Goal: Information Seeking & Learning: Learn about a topic

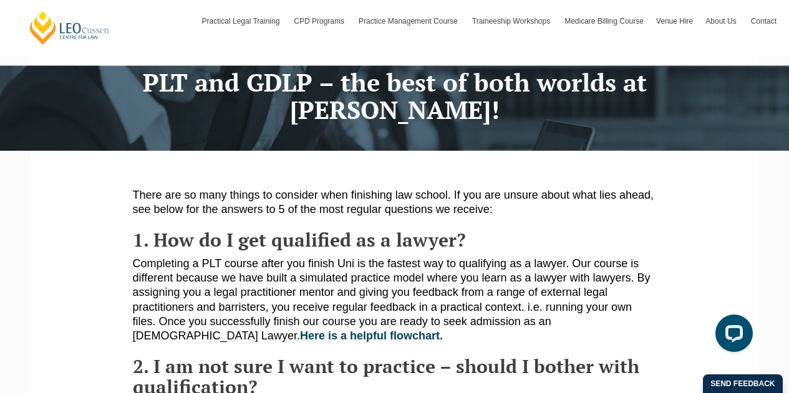
scroll to position [125, 0]
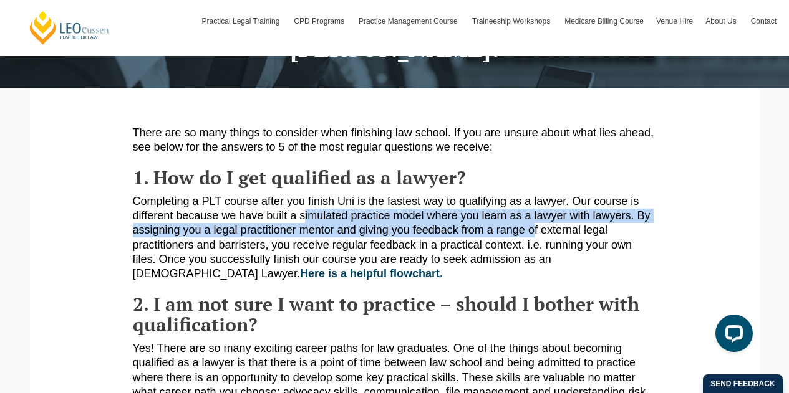
drag, startPoint x: 316, startPoint y: 220, endPoint x: 530, endPoint y: 233, distance: 214.3
click at [530, 233] on p "Completing a PLT course after you finish Uni is the fastest way to qualifying a…" at bounding box center [395, 238] width 524 height 87
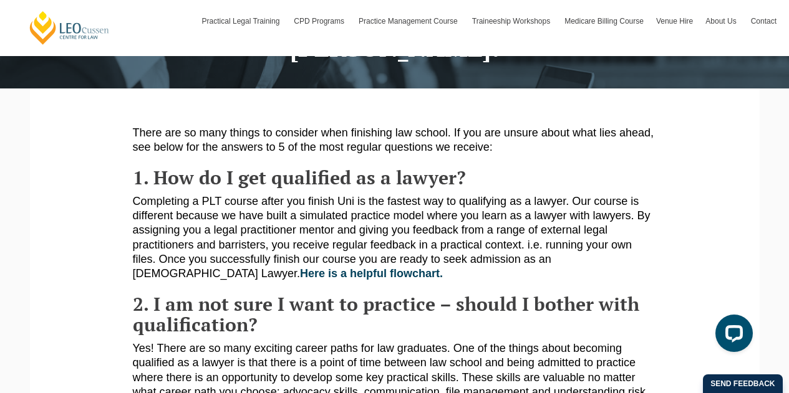
click at [351, 241] on p "Completing a PLT course after you finish Uni is the fastest way to qualifying a…" at bounding box center [395, 238] width 524 height 87
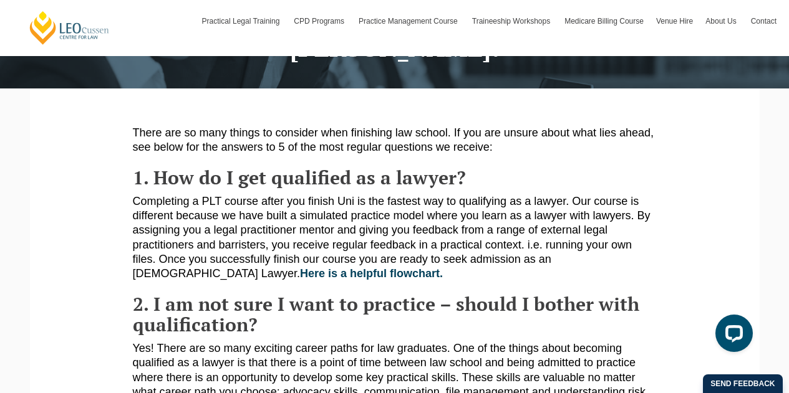
scroll to position [187, 0]
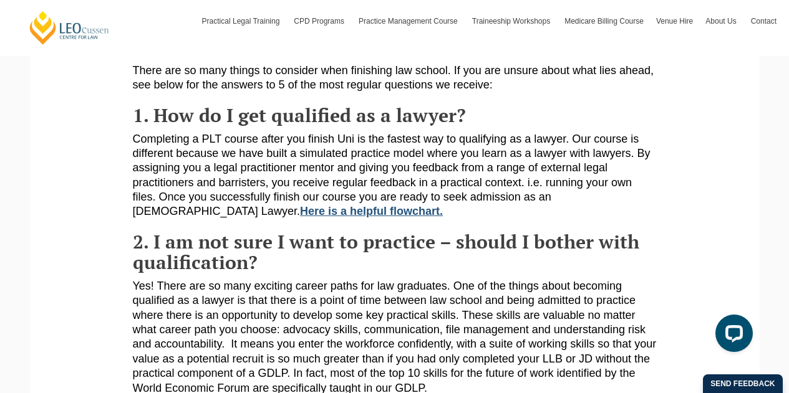
click at [443, 205] on link "Here is a helpful flowchart." at bounding box center [371, 211] width 143 height 12
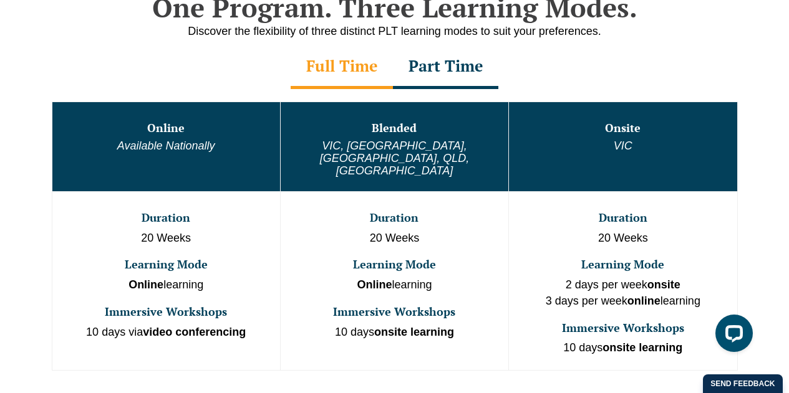
scroll to position [686, 0]
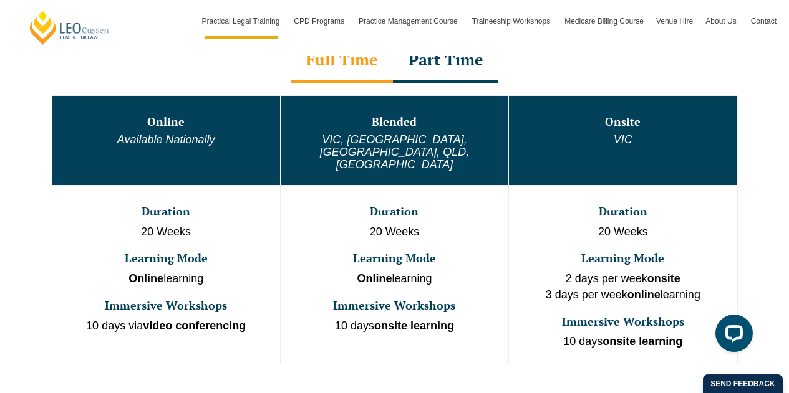
click at [445, 61] on div "Part Time" at bounding box center [445, 61] width 105 height 44
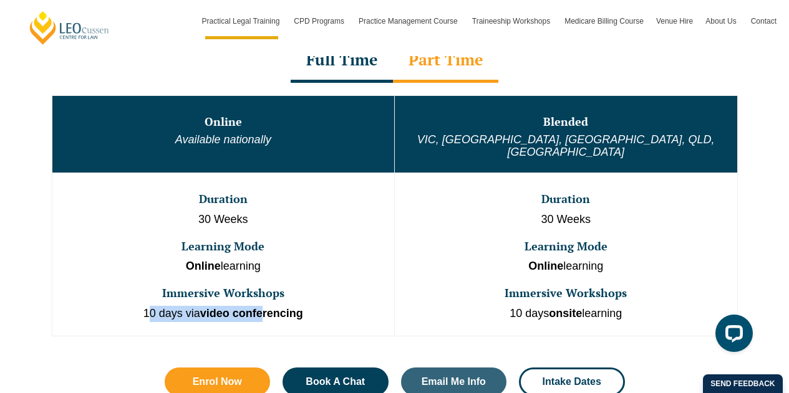
drag, startPoint x: 152, startPoint y: 304, endPoint x: 264, endPoint y: 303, distance: 112.2
click at [264, 306] on p "10 days via video conferencing" at bounding box center [224, 314] width 340 height 16
click at [350, 291] on td "Duration 30 Weeks Learning Mode Online learning Immersive Workshops 10 days via…" at bounding box center [223, 254] width 343 height 163
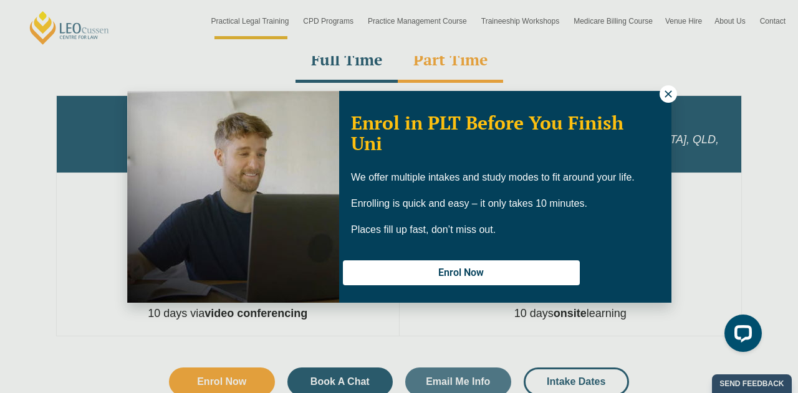
click at [668, 94] on icon at bounding box center [668, 93] width 7 height 7
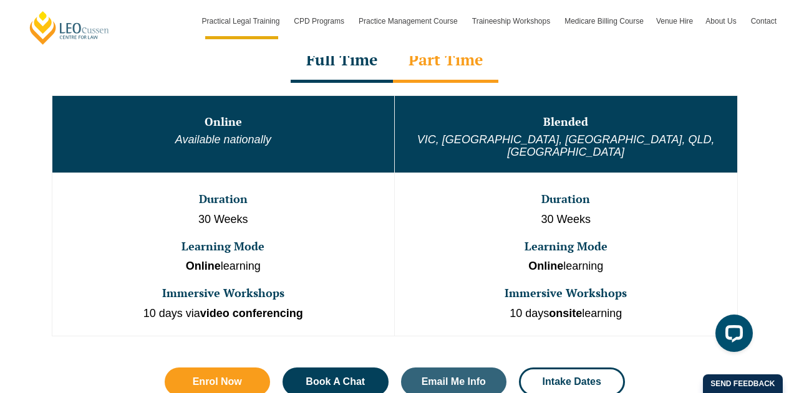
click at [338, 64] on div "Full Time" at bounding box center [342, 61] width 102 height 44
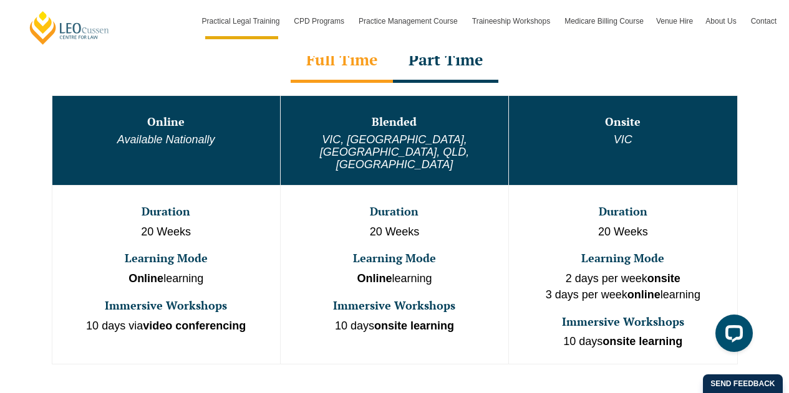
click at [438, 64] on div "Part Time" at bounding box center [445, 61] width 105 height 44
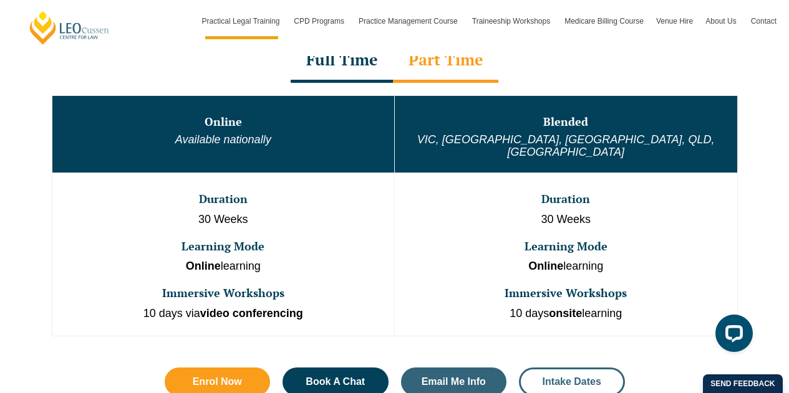
click at [567, 377] on span "Intake Dates" at bounding box center [571, 382] width 59 height 10
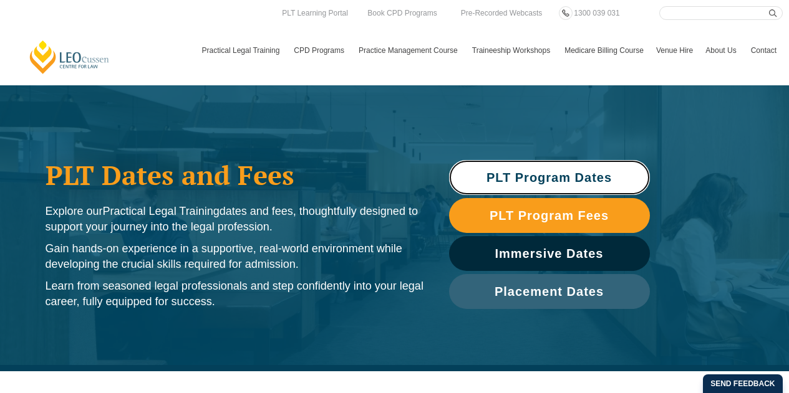
click at [559, 173] on span "PLT Program Dates" at bounding box center [548, 177] width 125 height 12
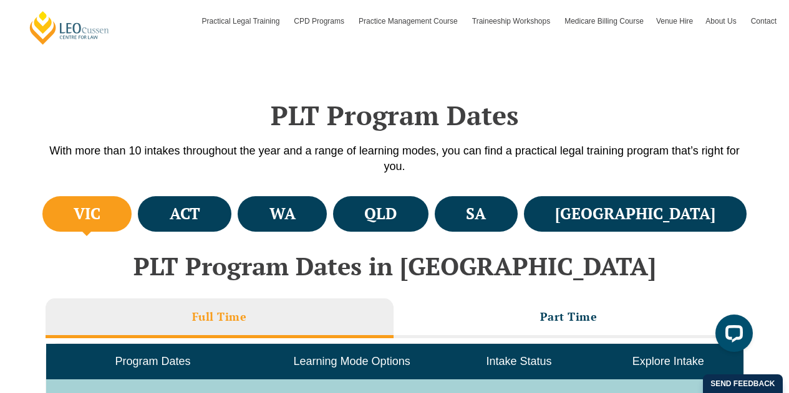
scroll to position [372, 0]
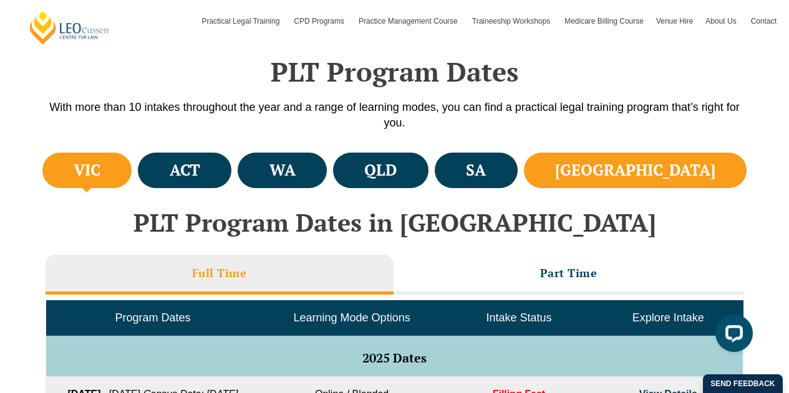
click at [678, 179] on h4 "NSW" at bounding box center [635, 170] width 160 height 21
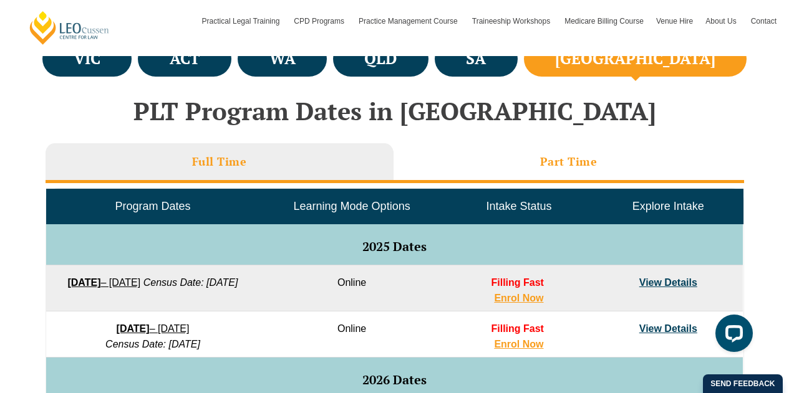
scroll to position [496, 0]
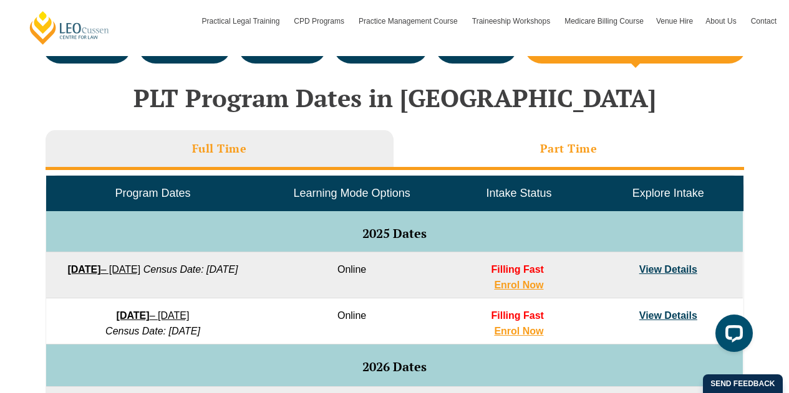
click at [555, 144] on h3 "Part Time" at bounding box center [568, 149] width 57 height 14
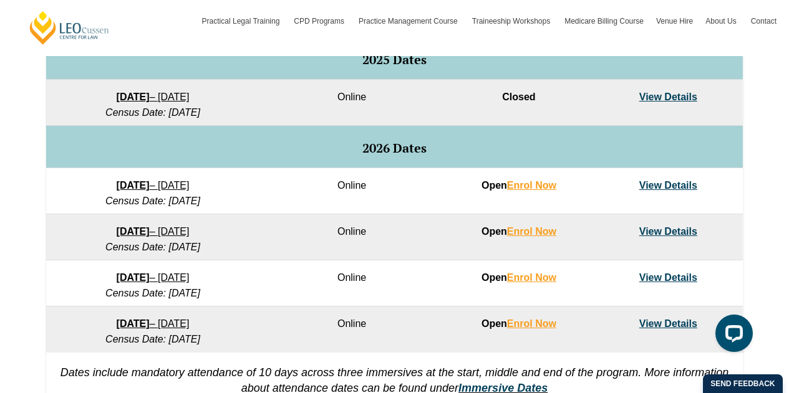
scroll to position [683, 0]
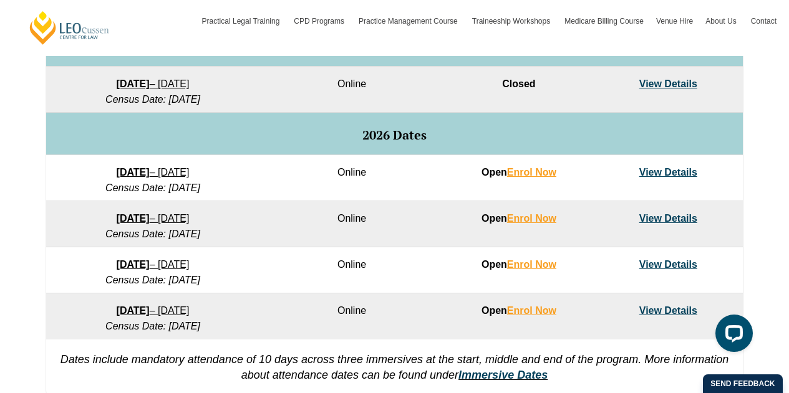
click at [677, 311] on link "View Details" at bounding box center [668, 311] width 58 height 11
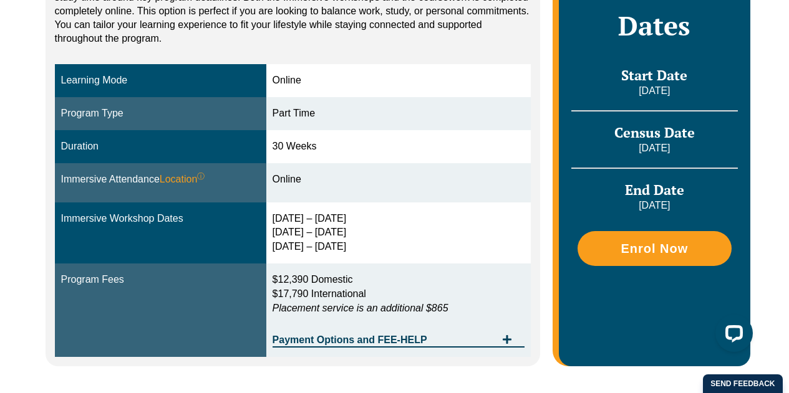
scroll to position [374, 0]
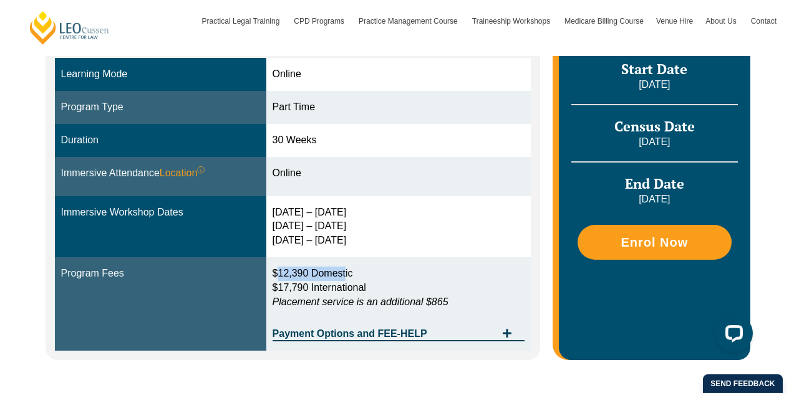
drag, startPoint x: 320, startPoint y: 255, endPoint x: 353, endPoint y: 255, distance: 32.4
click at [353, 268] on span "$12,390 Domestic" at bounding box center [312, 273] width 80 height 11
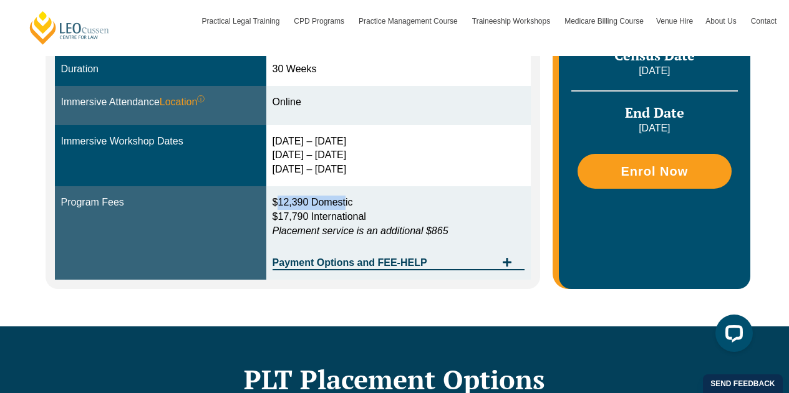
scroll to position [499, 0]
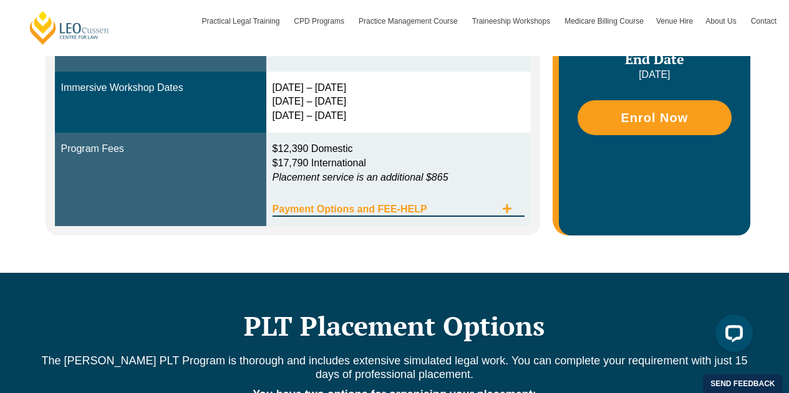
click at [514, 204] on span "Tabs. Open items with Enter or Space, close with Escape and navigate using the …" at bounding box center [507, 210] width 22 height 12
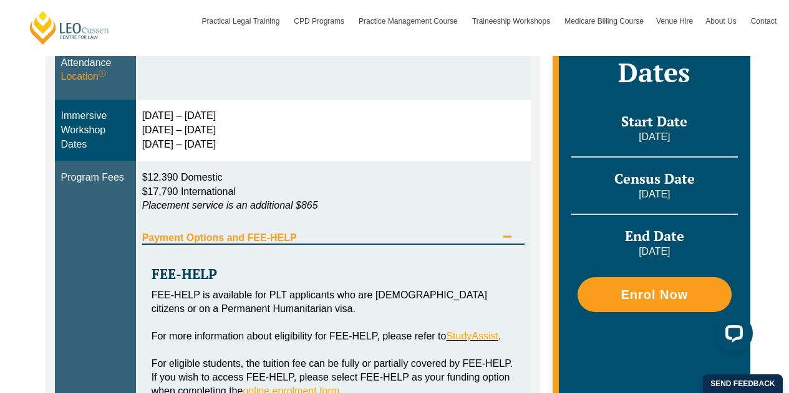
click at [509, 232] on icon "Tabs. Open items with Enter or Space, close with Escape and navigate using the …" at bounding box center [507, 237] width 10 height 10
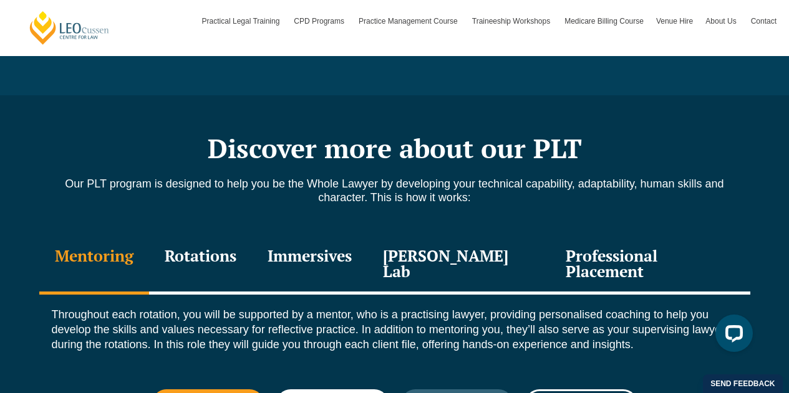
scroll to position [1309, 0]
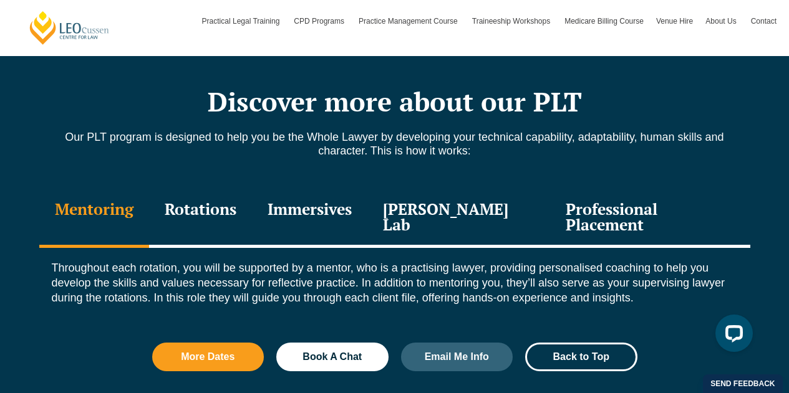
click at [216, 189] on div "Rotations" at bounding box center [200, 218] width 103 height 59
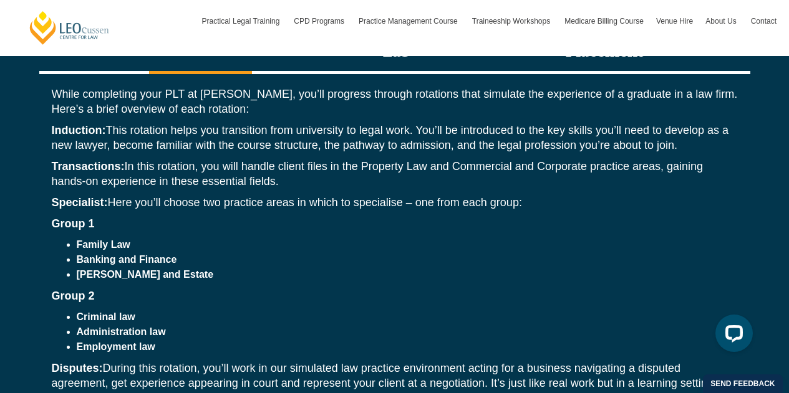
scroll to position [1496, 0]
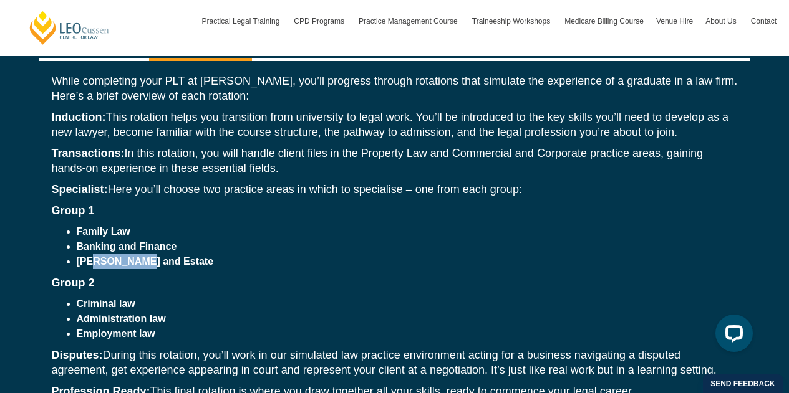
drag, startPoint x: 90, startPoint y: 231, endPoint x: 132, endPoint y: 229, distance: 41.2
click at [132, 256] on strong "[PERSON_NAME] and Estate" at bounding box center [145, 261] width 137 height 11
drag, startPoint x: 87, startPoint y: 287, endPoint x: 157, endPoint y: 286, distance: 70.5
click at [157, 312] on li "Administration law" at bounding box center [407, 319] width 661 height 15
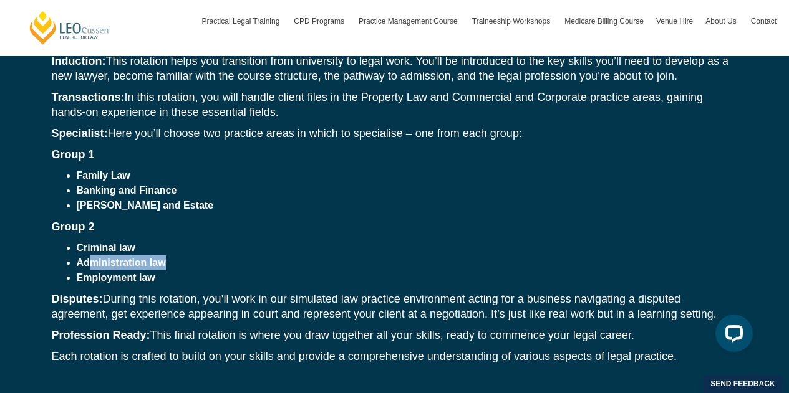
scroll to position [1559, 0]
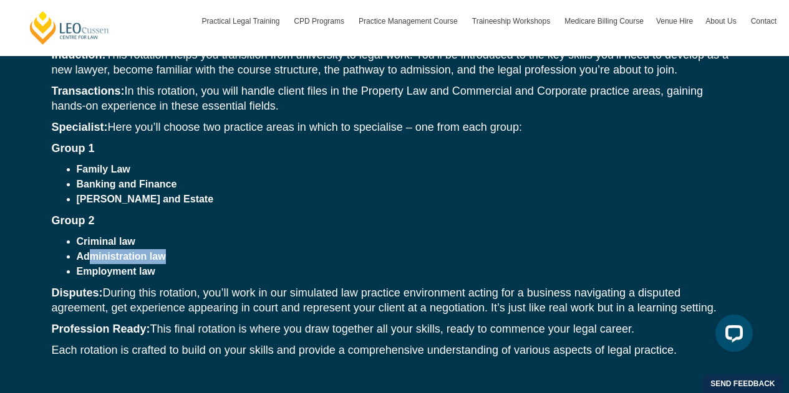
drag, startPoint x: 223, startPoint y: 297, endPoint x: 629, endPoint y: 291, distance: 405.9
click at [629, 322] on p "Profession Ready: This final rotation is where you draw together all your skill…" at bounding box center [395, 329] width 686 height 15
click at [398, 264] on li "Employment law" at bounding box center [407, 271] width 661 height 15
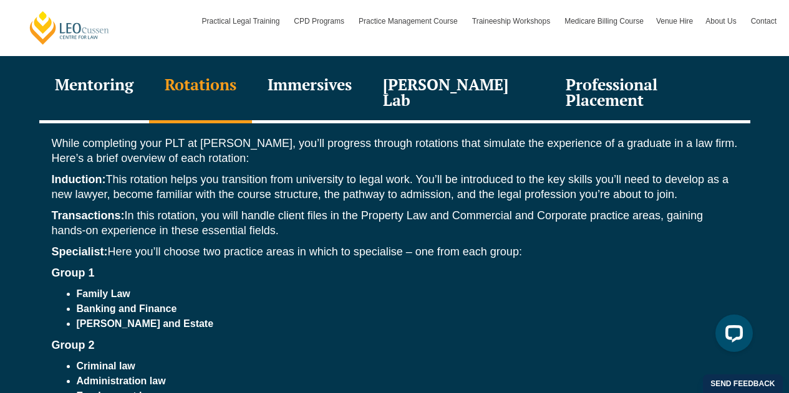
scroll to position [1372, 0]
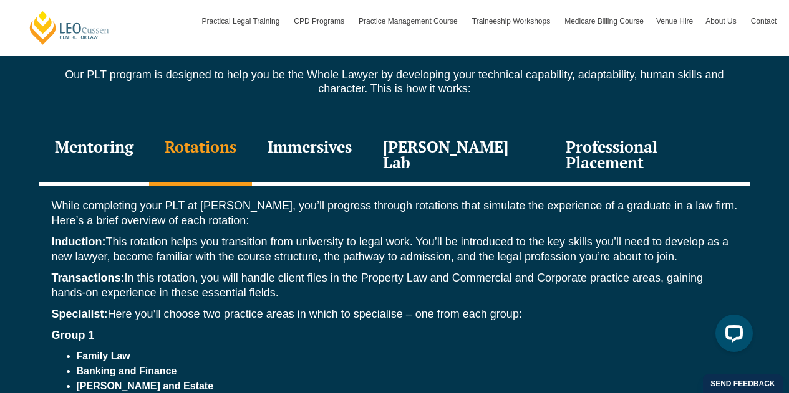
click at [339, 137] on div "Immersives" at bounding box center [309, 156] width 115 height 59
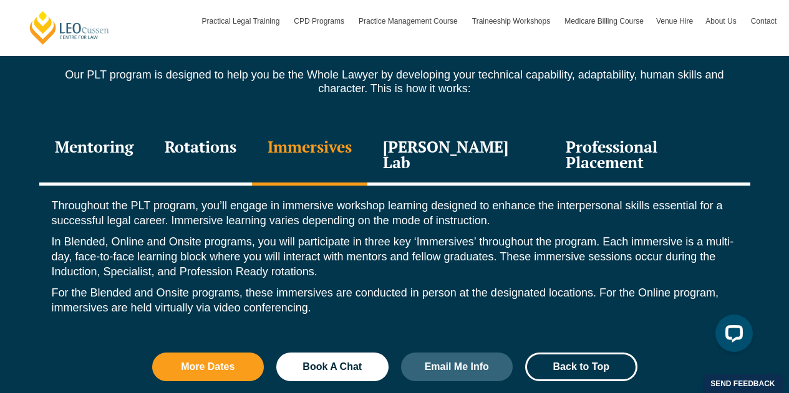
click at [196, 137] on div "Rotations" at bounding box center [200, 156] width 103 height 59
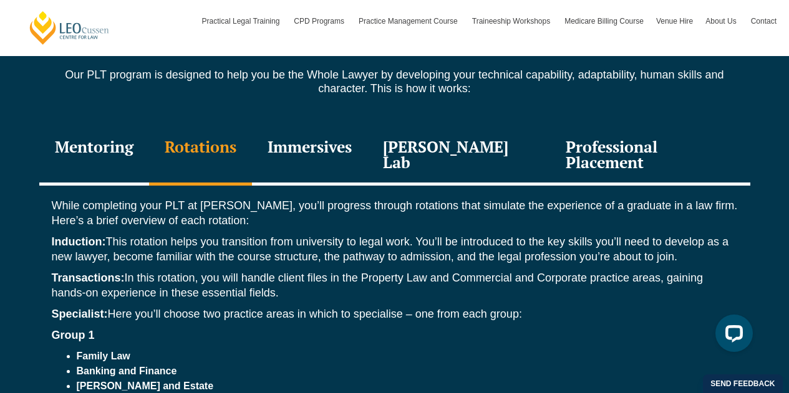
click at [324, 131] on div "Immersives" at bounding box center [309, 156] width 115 height 59
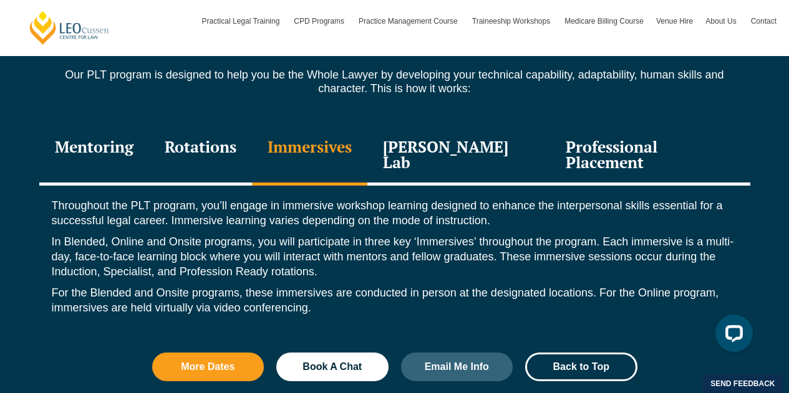
click at [438, 128] on div "[PERSON_NAME] Lab" at bounding box center [458, 156] width 183 height 59
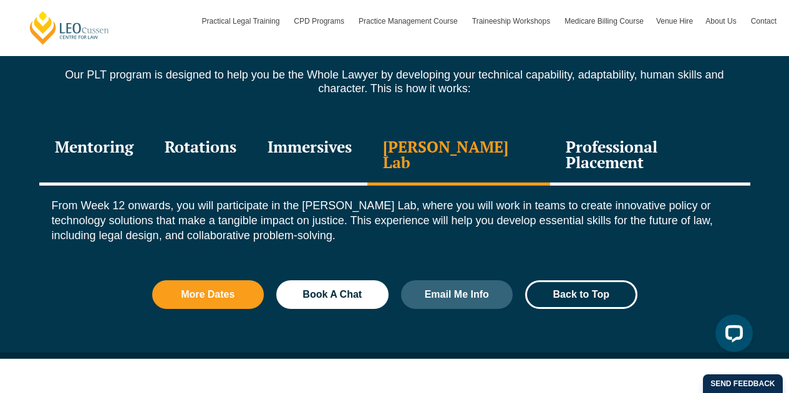
click at [574, 130] on div "Professional Placement" at bounding box center [650, 156] width 200 height 59
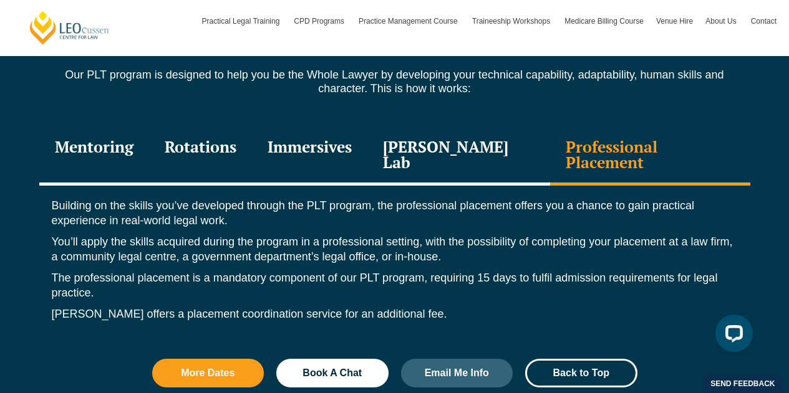
click at [118, 133] on div "Mentoring" at bounding box center [94, 156] width 110 height 59
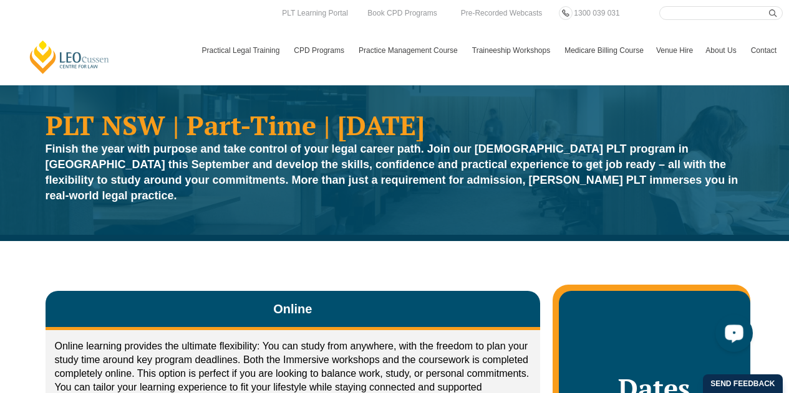
scroll to position [0, 0]
